Goal: Information Seeking & Learning: Check status

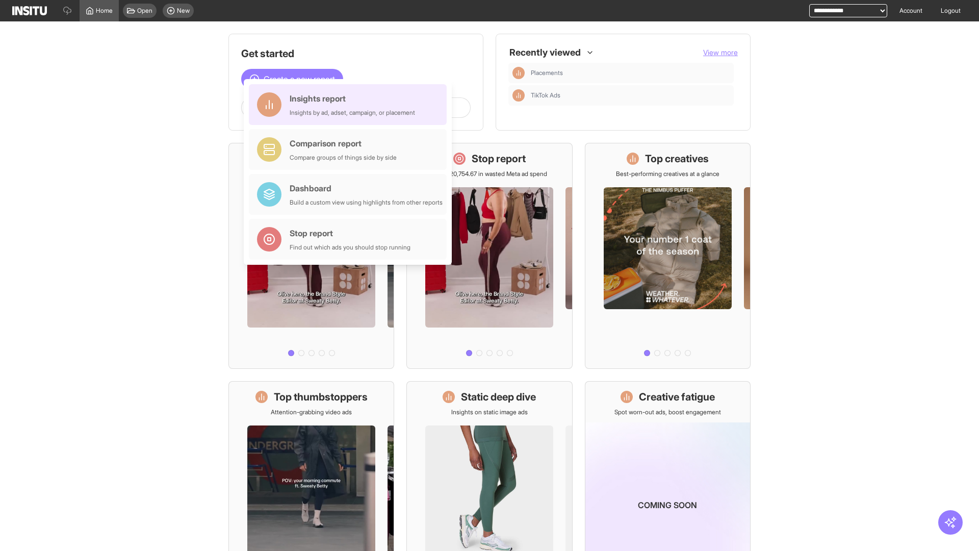
click at [350, 105] on div "Insights report Insights by ad, adset, campaign, or placement" at bounding box center [352, 104] width 125 height 24
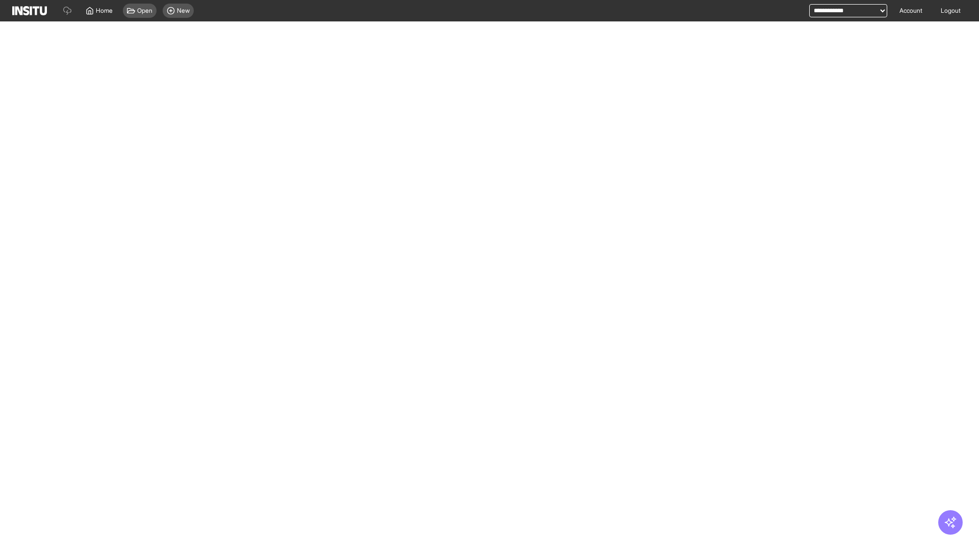
select select "**"
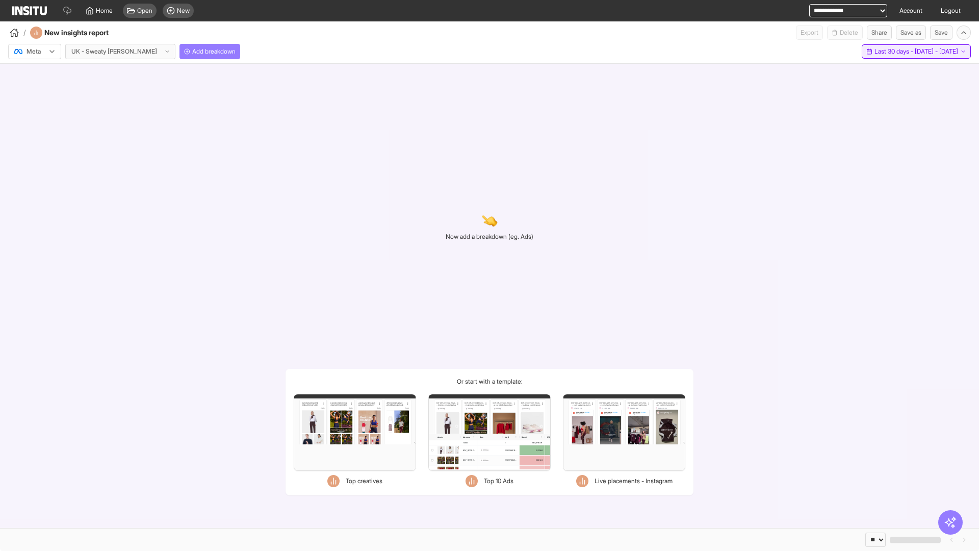
click at [893, 52] on span "Last 30 days - [DATE] - [DATE]" at bounding box center [917, 51] width 84 height 8
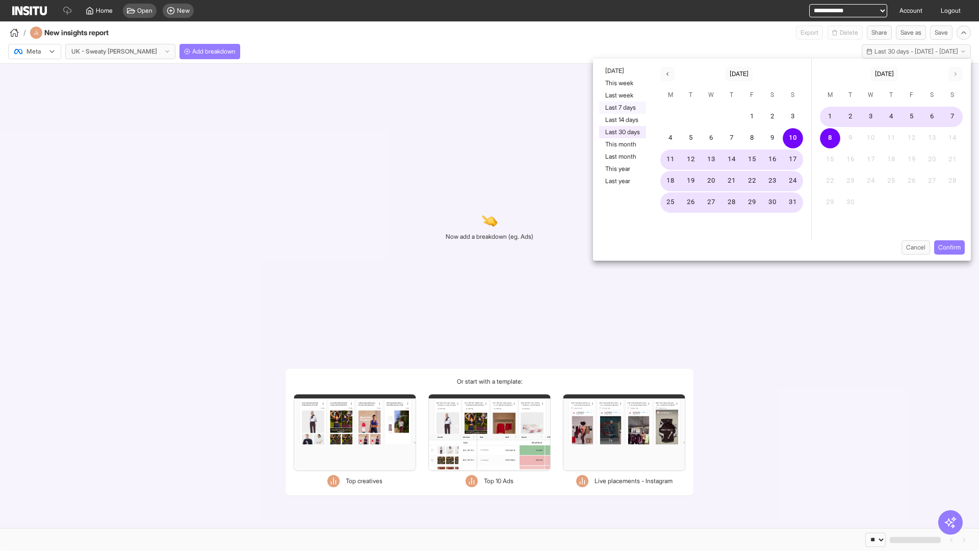
click at [622, 108] on button "Last 7 days" at bounding box center [622, 107] width 47 height 12
